Goal: Information Seeking & Learning: Learn about a topic

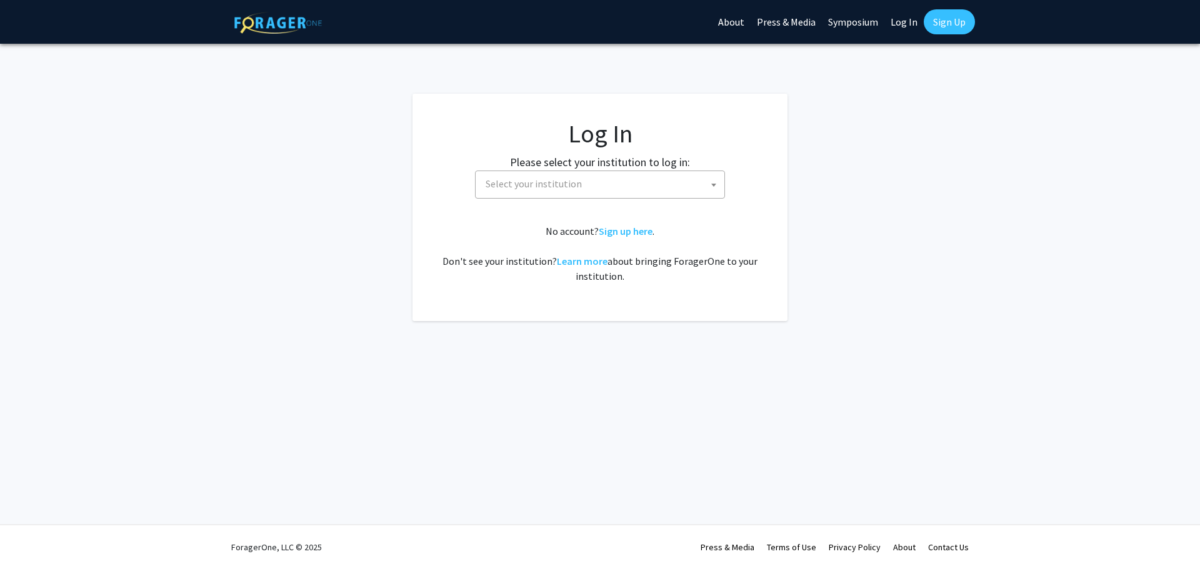
select select
click at [561, 186] on span "Select your institution" at bounding box center [534, 184] width 96 height 13
select select
click at [562, 192] on span "Select your institution" at bounding box center [603, 184] width 244 height 26
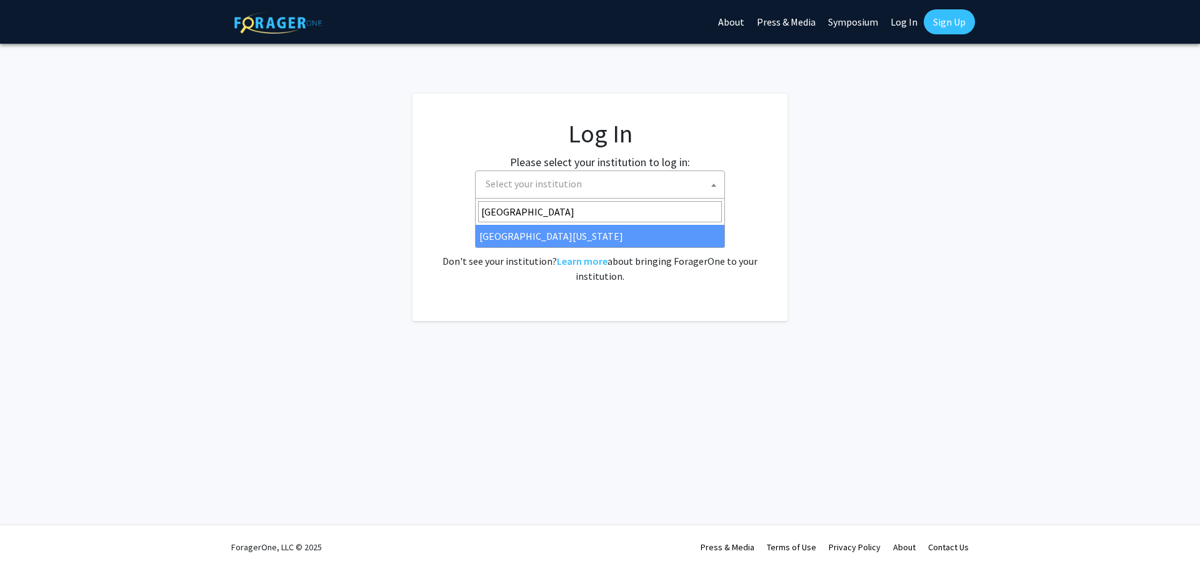
type input "university of kentu"
select select "13"
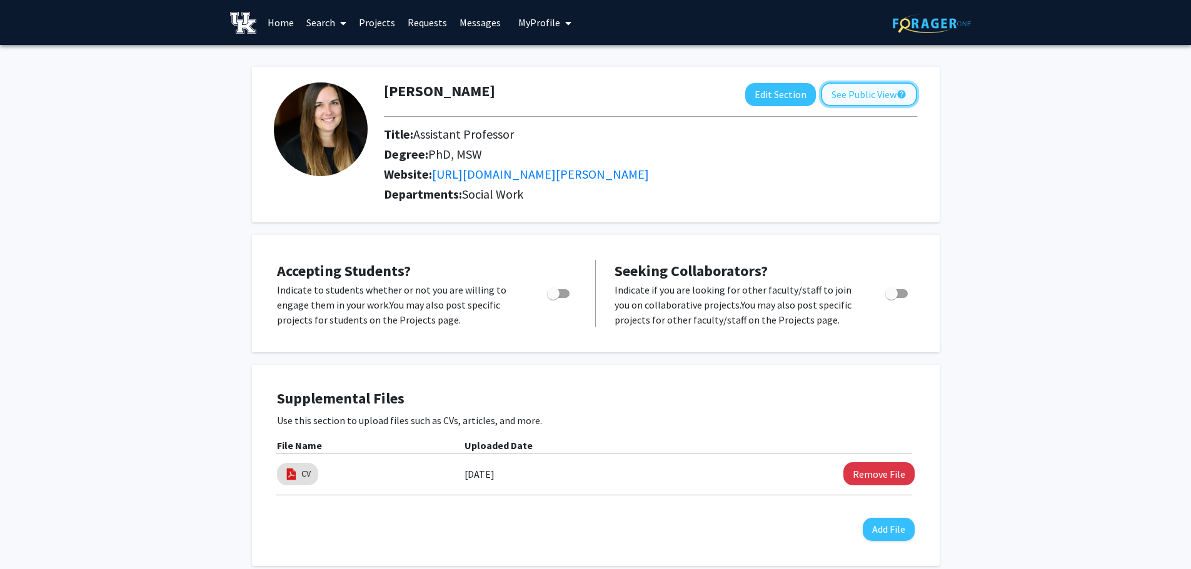
click at [845, 91] on button "See Public View help" at bounding box center [869, 95] width 96 height 24
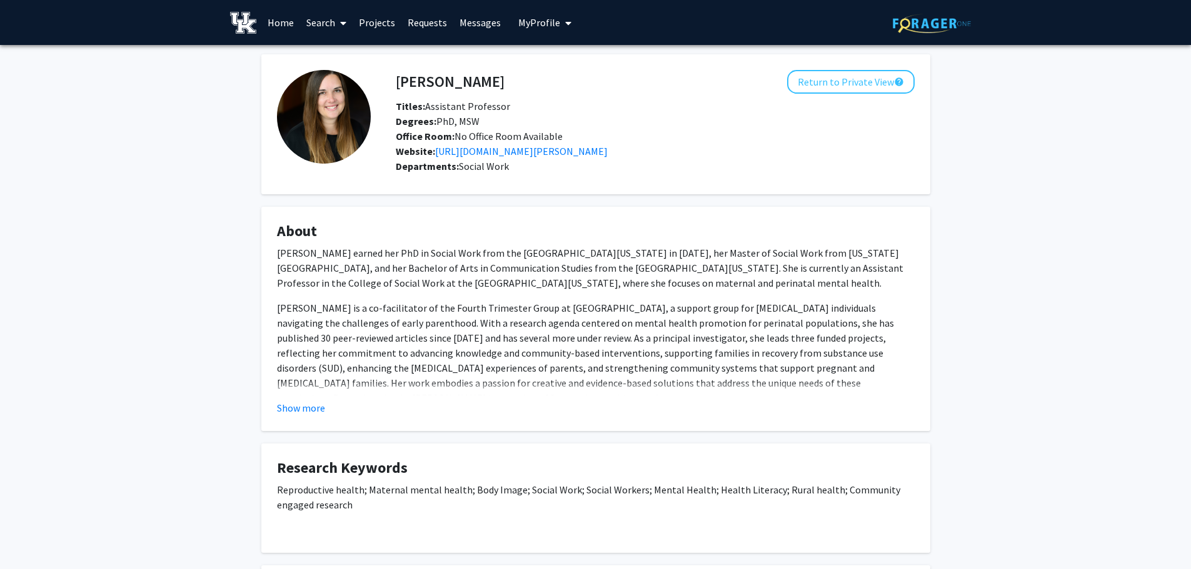
click at [291, 409] on button "Show more" at bounding box center [301, 408] width 48 height 15
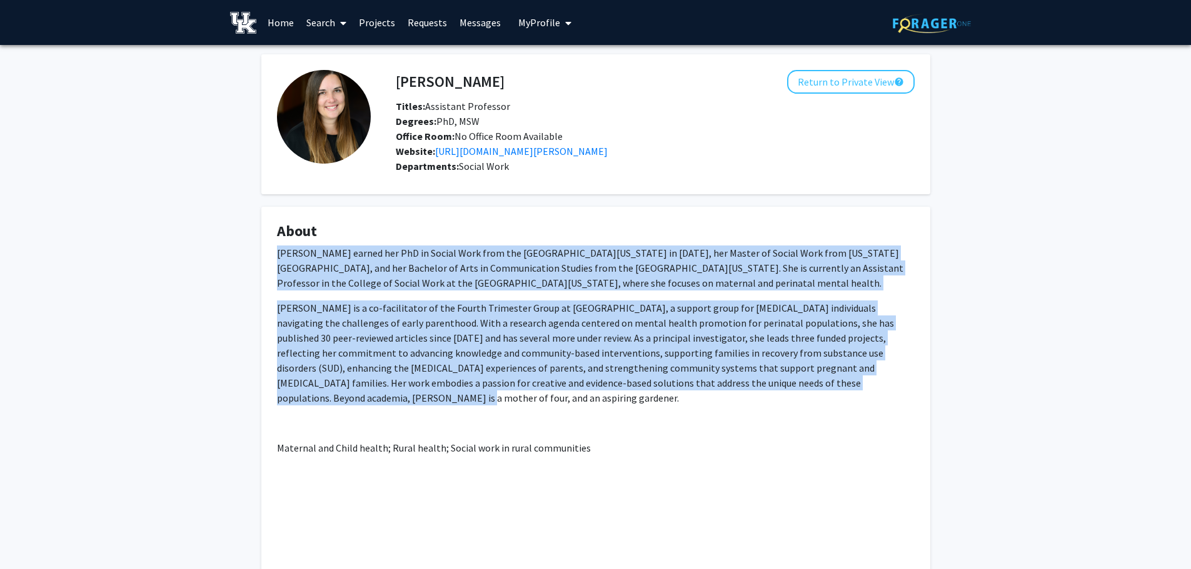
drag, startPoint x: 786, startPoint y: 383, endPoint x: 273, endPoint y: 247, distance: 531.4
click at [273, 247] on fg-card "About [PERSON_NAME] earned her PhD in Social Work from the [GEOGRAPHIC_DATA][US…" at bounding box center [595, 404] width 669 height 394
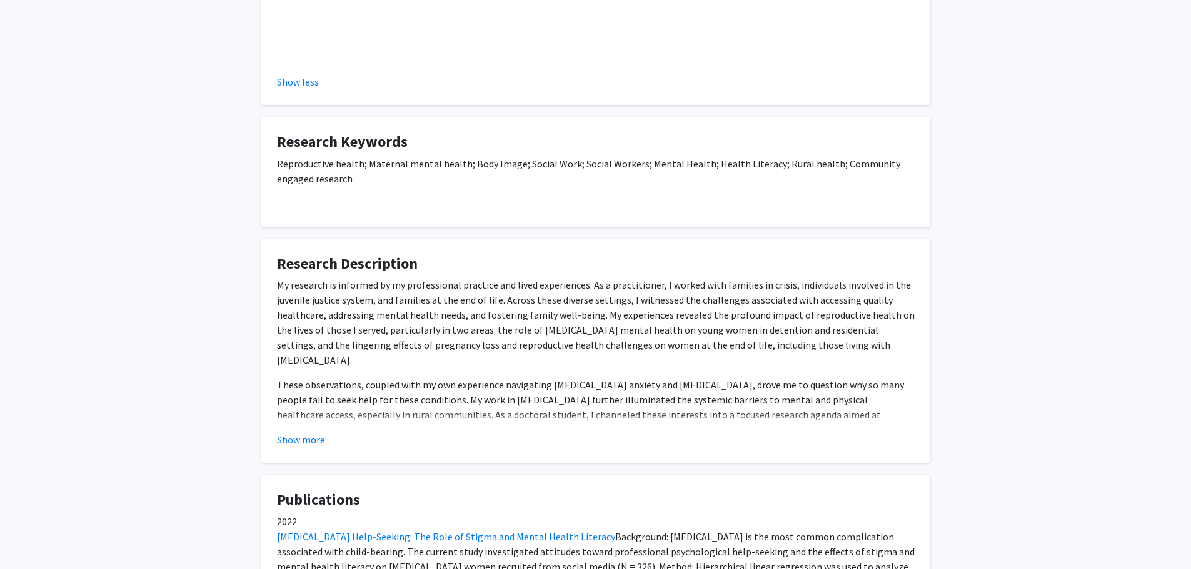
scroll to position [500, 0]
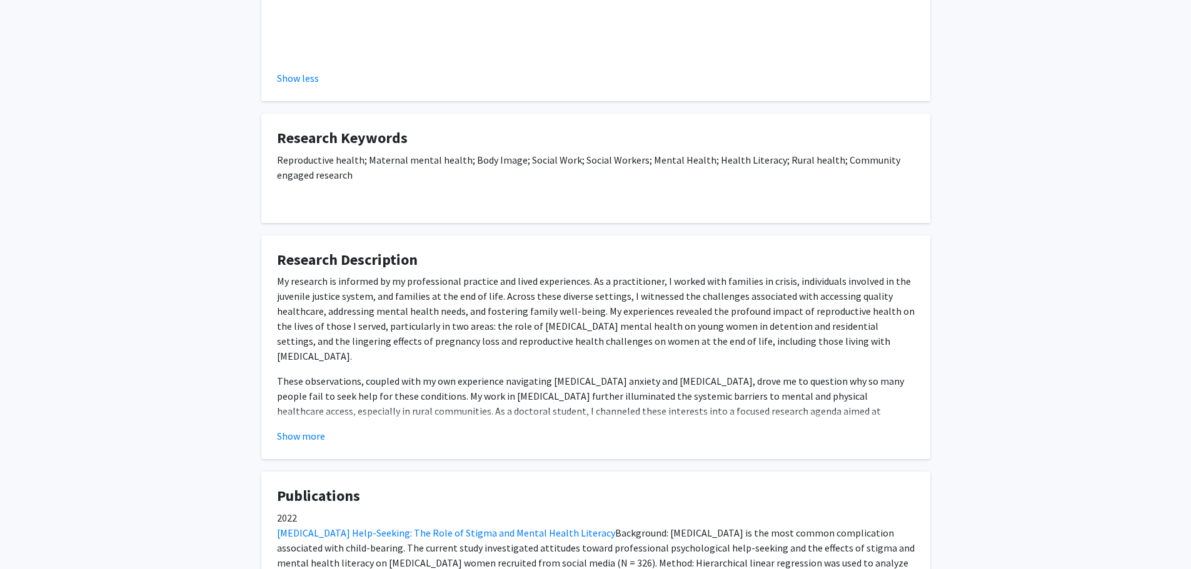
click at [431, 313] on p "My research is informed by my professional practice and lived experiences. As a…" at bounding box center [596, 319] width 638 height 90
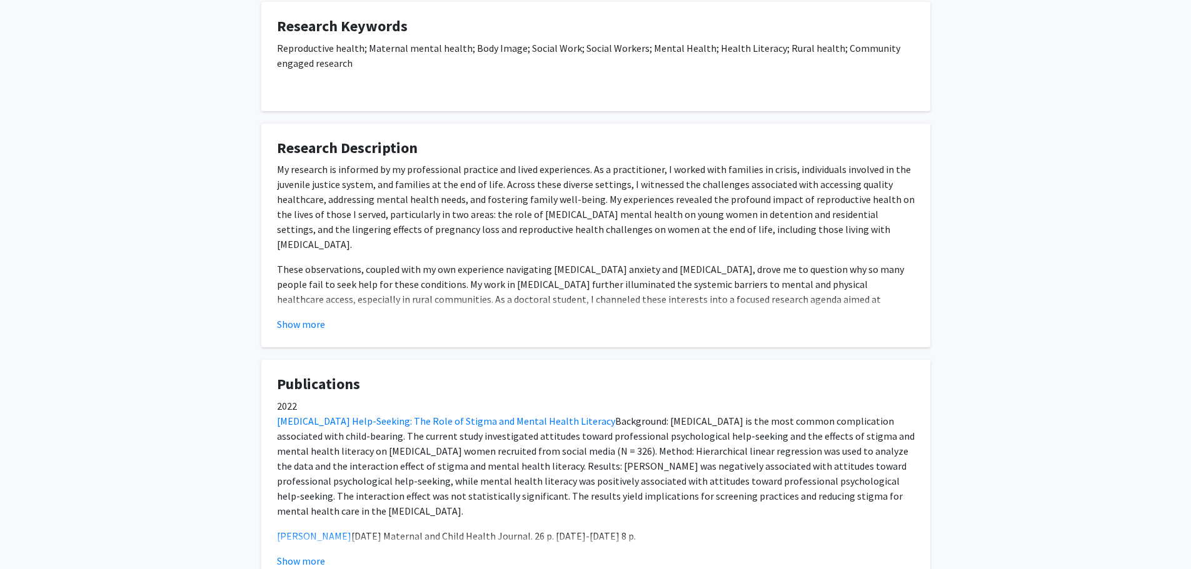
scroll to position [625, 0]
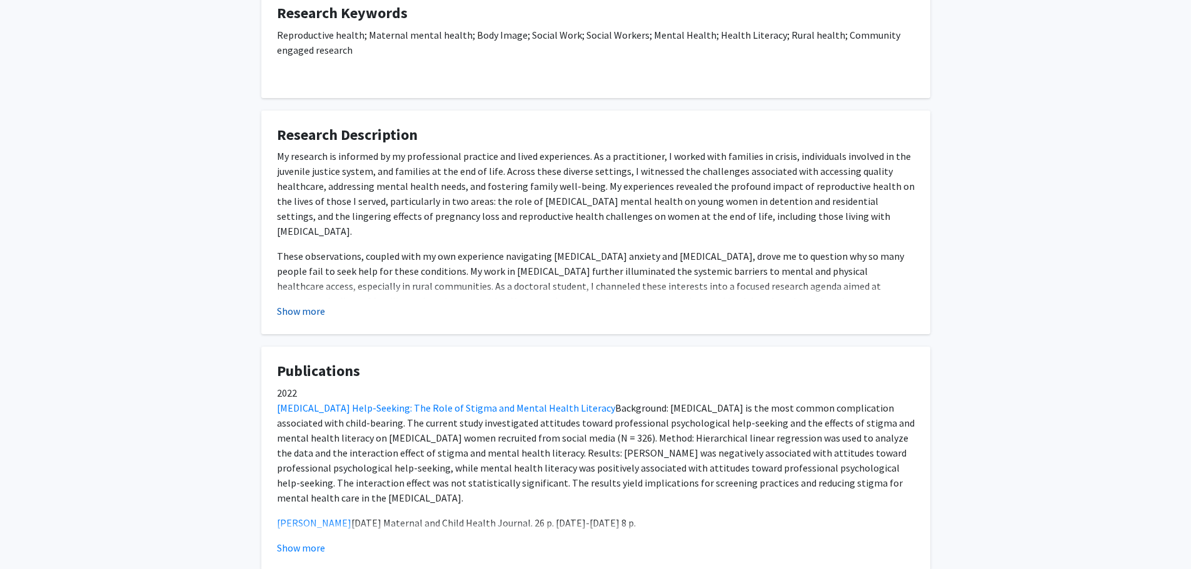
click at [303, 304] on button "Show more" at bounding box center [301, 311] width 48 height 15
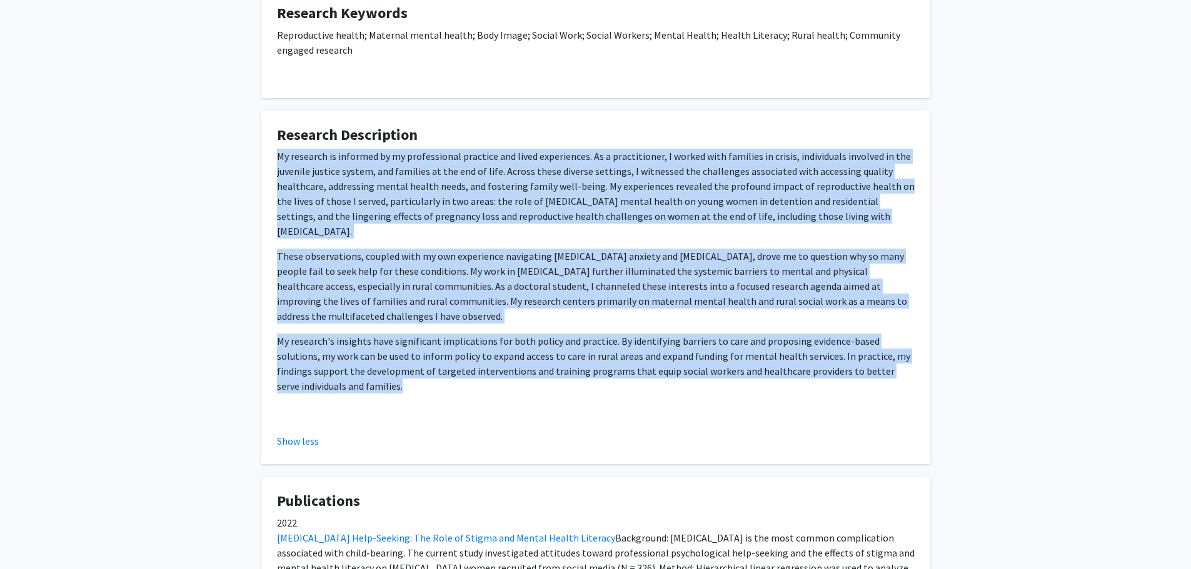
drag, startPoint x: 334, startPoint y: 356, endPoint x: 290, endPoint y: 141, distance: 220.2
click at [269, 137] on fg-card "Research Description My research is informed by my professional practice and li…" at bounding box center [595, 288] width 669 height 354
copy div "My research is informed by my professional practice and lived experiences. As a…"
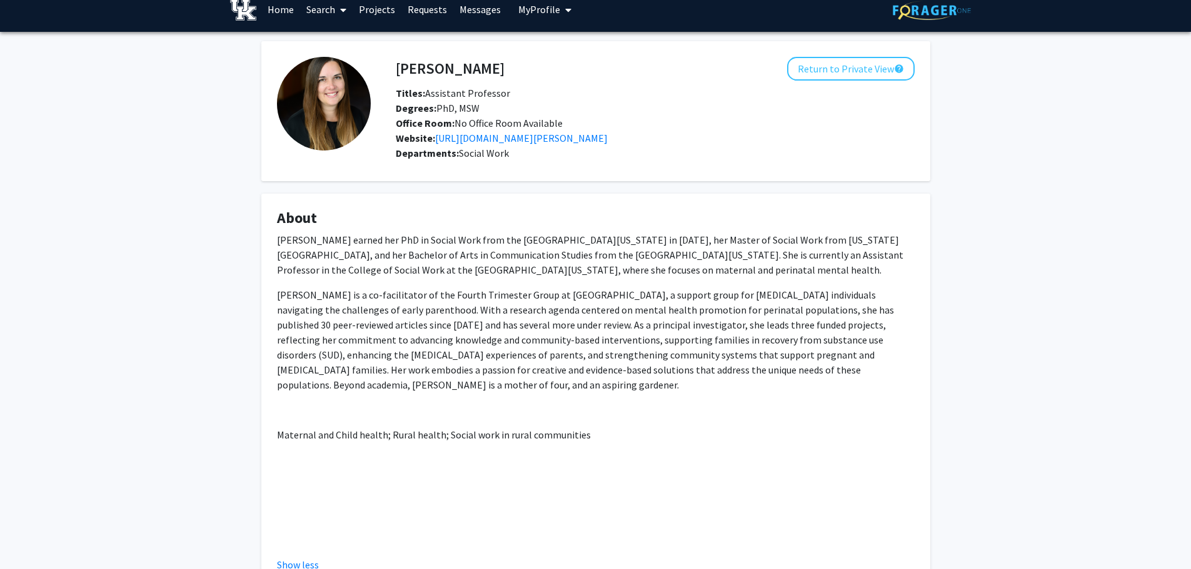
scroll to position [0, 0]
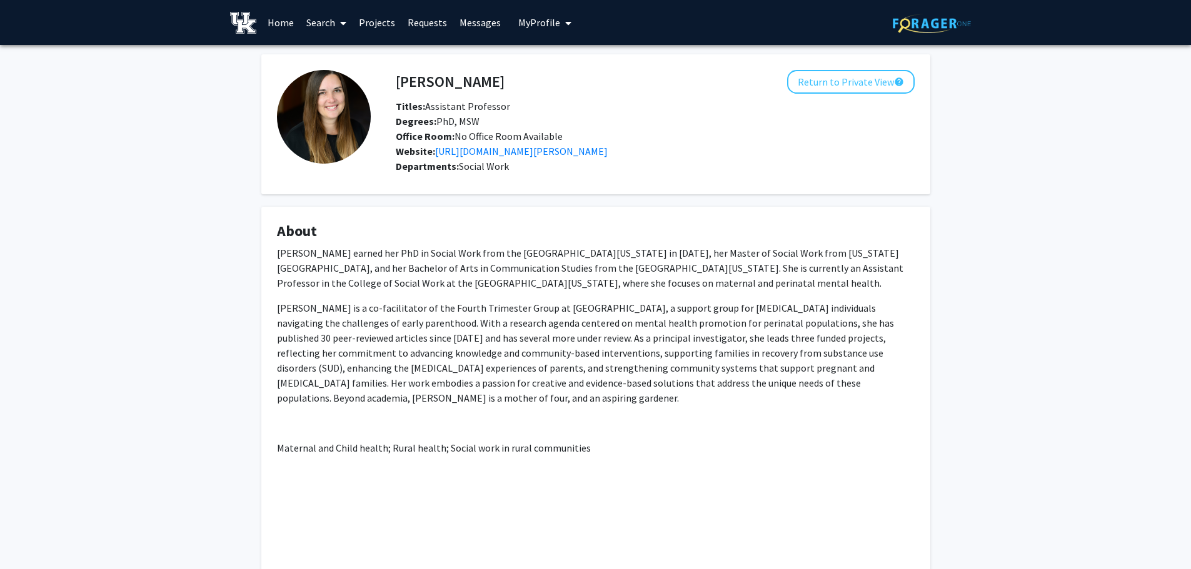
click at [409, 291] on div "[PERSON_NAME] earned her PhD in Social Work from the [GEOGRAPHIC_DATA][US_STATE…" at bounding box center [596, 401] width 638 height 310
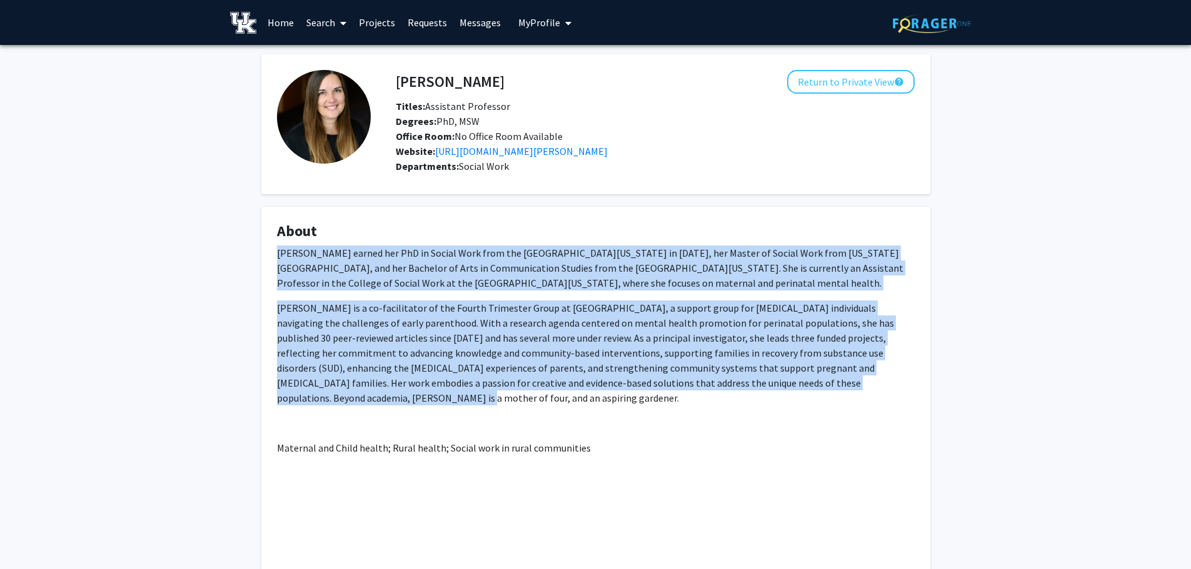
drag, startPoint x: 277, startPoint y: 255, endPoint x: 854, endPoint y: 385, distance: 591.4
click at [854, 385] on div "[PERSON_NAME] earned her PhD in Social Work from the [GEOGRAPHIC_DATA][US_STATE…" at bounding box center [596, 401] width 638 height 310
copy div "[PERSON_NAME] earned her PhD in Social Work from the [GEOGRAPHIC_DATA][US_STATE…"
drag, startPoint x: 995, startPoint y: 291, endPoint x: 1027, endPoint y: 85, distance: 208.1
